Goal: Feedback & Contribution: Submit feedback/report problem

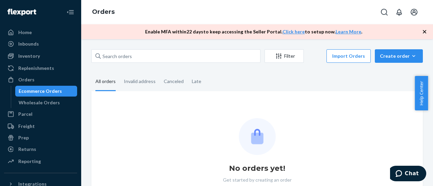
scroll to position [29, 0]
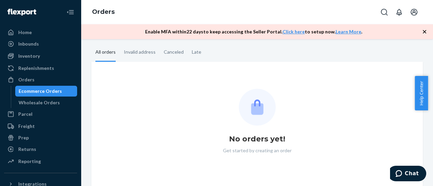
drag, startPoint x: 29, startPoint y: 78, endPoint x: 134, endPoint y: 77, distance: 104.9
click at [29, 78] on div "Orders" at bounding box center [26, 79] width 16 height 7
click at [30, 81] on div "Orders" at bounding box center [26, 79] width 16 height 7
click at [23, 80] on div "Orders" at bounding box center [26, 79] width 16 height 7
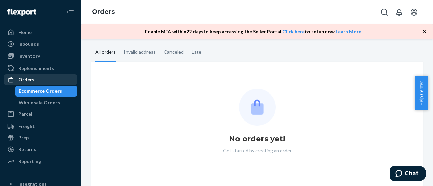
click at [23, 80] on div "Orders" at bounding box center [26, 79] width 16 height 7
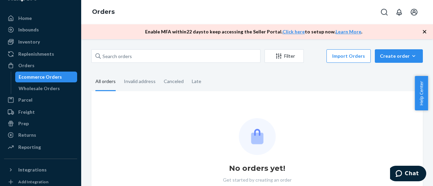
scroll to position [0, 0]
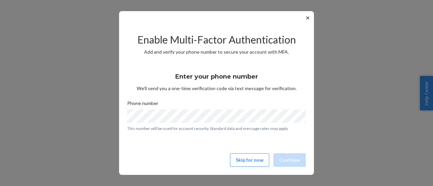
click at [306, 19] on button "✕" at bounding box center [307, 18] width 7 height 8
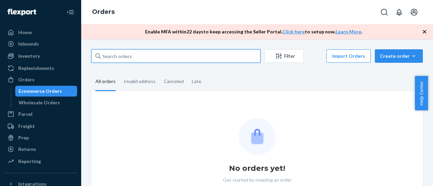
click at [169, 59] on input "text" at bounding box center [175, 56] width 169 height 14
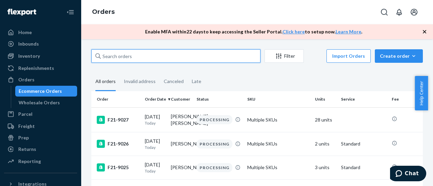
click at [125, 55] on input "text" at bounding box center [175, 56] width 169 height 14
paste input "F21-8035"
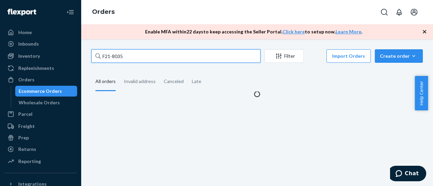
click at [175, 59] on input "F21-8035" at bounding box center [175, 56] width 169 height 14
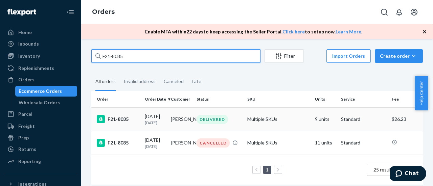
type input "F21-8035"
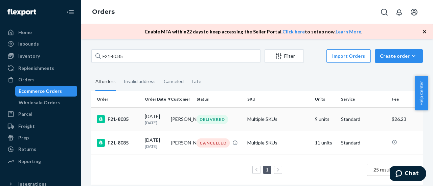
click at [114, 121] on div "F21-8035" at bounding box center [118, 119] width 43 height 8
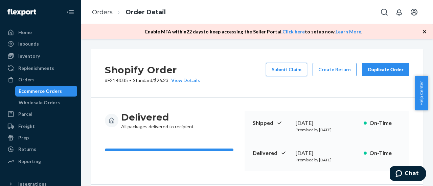
click at [286, 67] on button "Submit Claim" at bounding box center [286, 70] width 41 height 14
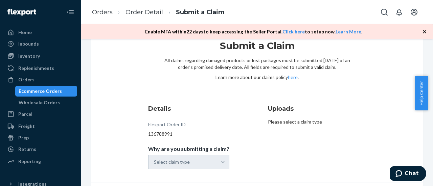
scroll to position [44, 0]
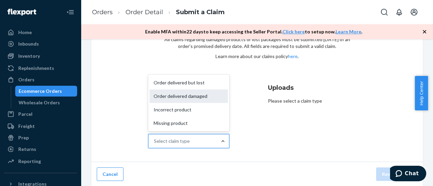
click at [190, 94] on div "Order delivered damaged" at bounding box center [188, 97] width 78 height 14
click at [155, 138] on input "Why are you submitting a claim? option Order delivered damaged focused, 2 of 4.…" at bounding box center [154, 141] width 1 height 7
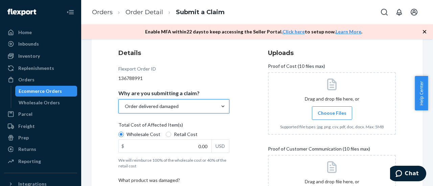
scroll to position [112, 0]
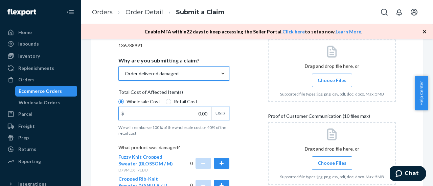
click at [196, 114] on input "0.00" at bounding box center [165, 113] width 93 height 13
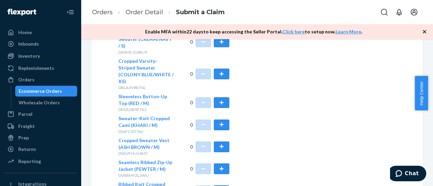
scroll to position [335, 0]
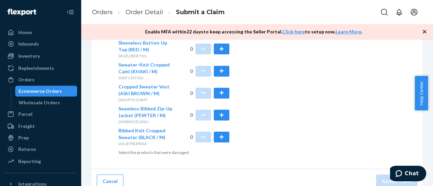
type input "9.00"
click at [217, 133] on button "button" at bounding box center [222, 137] width 16 height 11
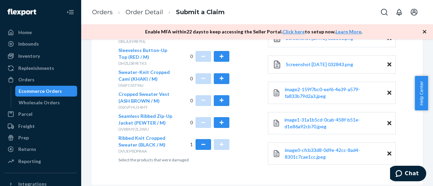
scroll to position [349, 0]
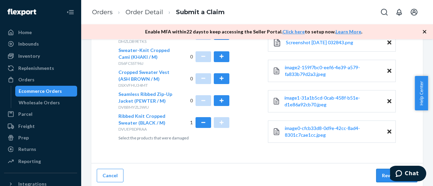
click at [376, 171] on button "Review Claim" at bounding box center [396, 176] width 41 height 14
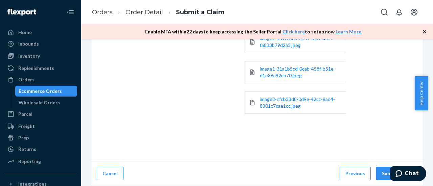
scroll to position [225, 0]
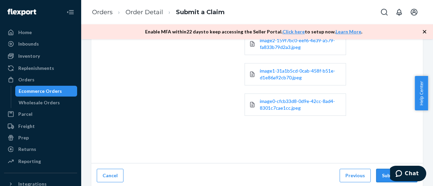
click at [379, 176] on button "Submit Claim" at bounding box center [396, 176] width 41 height 14
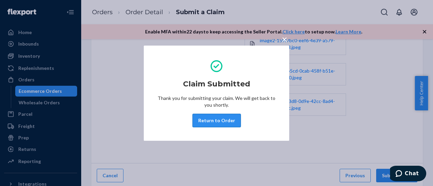
click at [221, 121] on button "Return to Order" at bounding box center [216, 121] width 48 height 14
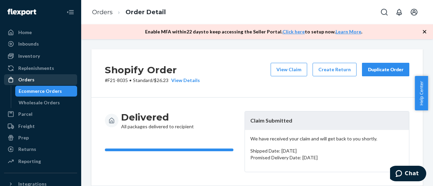
drag, startPoint x: 29, startPoint y: 79, endPoint x: 32, endPoint y: 82, distance: 4.3
click at [29, 79] on div "Orders" at bounding box center [26, 79] width 16 height 7
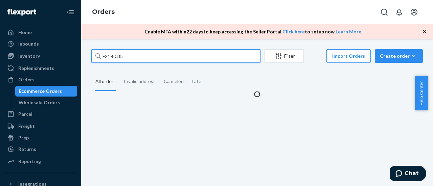
drag, startPoint x: 128, startPoint y: 58, endPoint x: 83, endPoint y: 56, distance: 45.4
click at [83, 56] on div "F21-8035 Filter Import Orders Create order Ecommerce order Removal order All or…" at bounding box center [257, 112] width 352 height 147
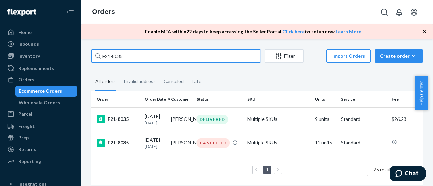
paste input "468"
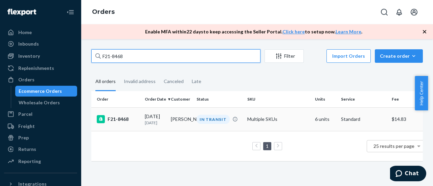
type input "F21-8468"
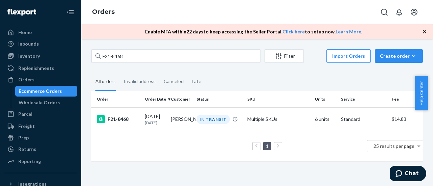
drag, startPoint x: 124, startPoint y: 118, endPoint x: 109, endPoint y: 135, distance: 22.7
click at [109, 135] on td "1 25 results per page" at bounding box center [260, 146] width 338 height 30
click at [125, 119] on div "F21-8468" at bounding box center [118, 119] width 43 height 8
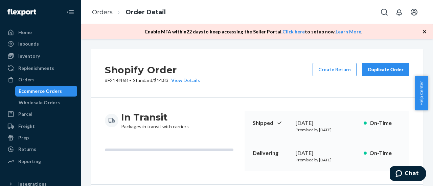
scroll to position [34, 0]
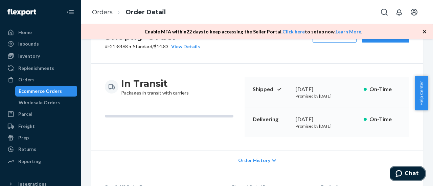
click at [410, 172] on span "Chat" at bounding box center [412, 174] width 14 height 6
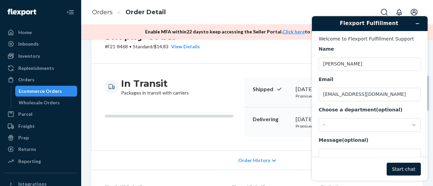
scroll to position [0, 0]
click at [332, 154] on textarea "Message (optional)" at bounding box center [370, 168] width 102 height 38
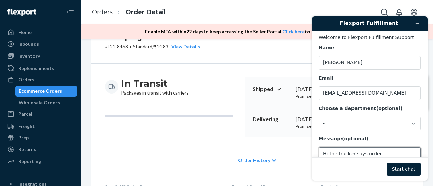
click at [385, 156] on textarea "Hi the tracker says order" at bounding box center [370, 166] width 102 height 38
paste textarea "F21-8468"
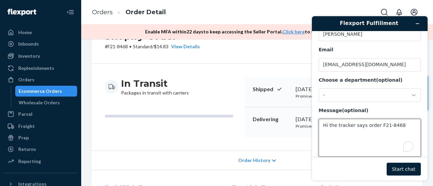
scroll to position [40, 0]
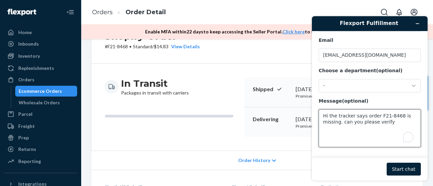
click at [343, 124] on textarea "Hi the tracker says order F21-8468 is missing. can you please verify" at bounding box center [370, 129] width 102 height 38
type textarea "Hi the tracker says order F21-8468 is missing. Can you please verify"
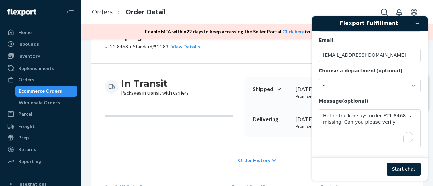
click at [402, 168] on button "Start chat" at bounding box center [404, 169] width 34 height 13
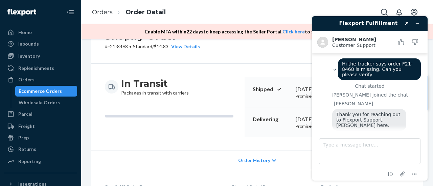
scroll to position [13, 0]
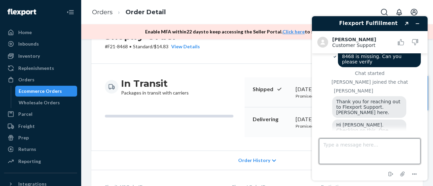
click at [334, 148] on textarea "Type a message here..." at bounding box center [369, 152] width 101 height 26
type textarea "Thank you"
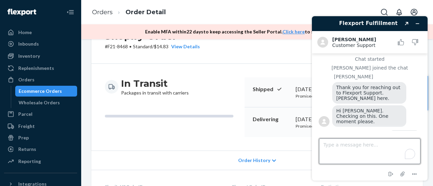
scroll to position [78, 0]
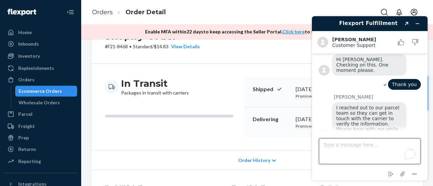
click at [356, 143] on textarea "Type a message here..." at bounding box center [369, 152] width 101 height 26
type textarea "Thank you."
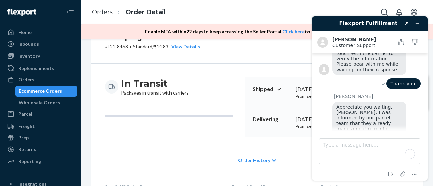
scroll to position [189, 0]
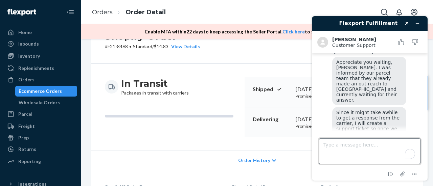
click at [359, 149] on textarea "Type a message here..." at bounding box center [369, 152] width 101 height 26
type textarea "yes"
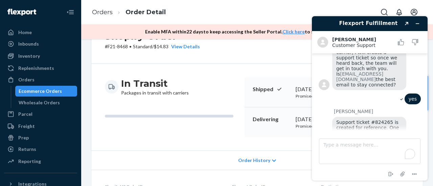
scroll to position [260, 0]
click at [344, 146] on textarea "Type a message here..." at bounding box center [369, 152] width 101 height 26
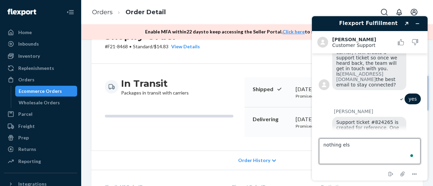
type textarea "nothing else"
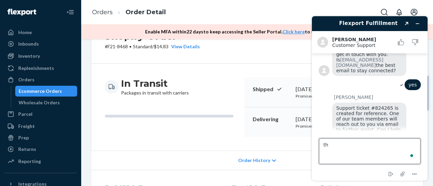
type textarea "t"
type textarea "Thank you"
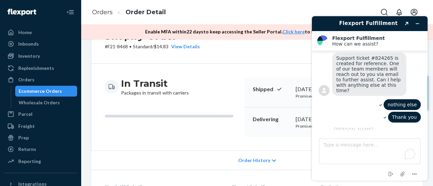
scroll to position [354, 0]
